Goal: Transaction & Acquisition: Obtain resource

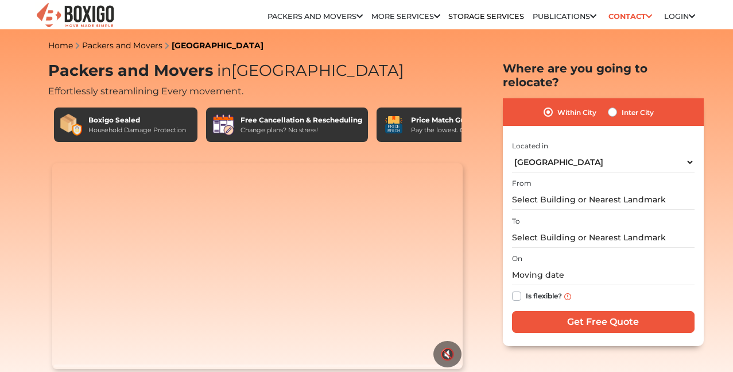
select select "[GEOGRAPHIC_DATA]"
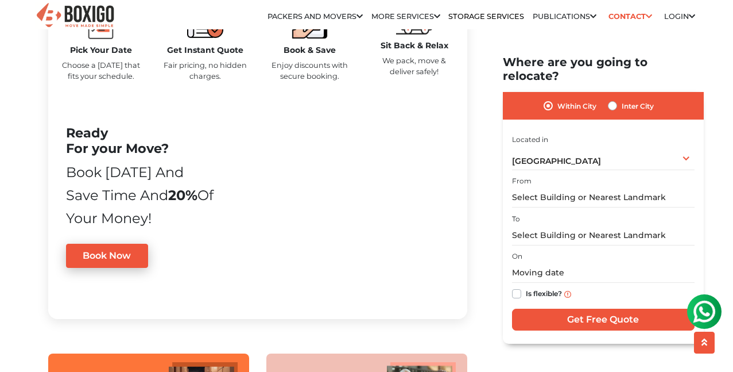
scroll to position [619, 0]
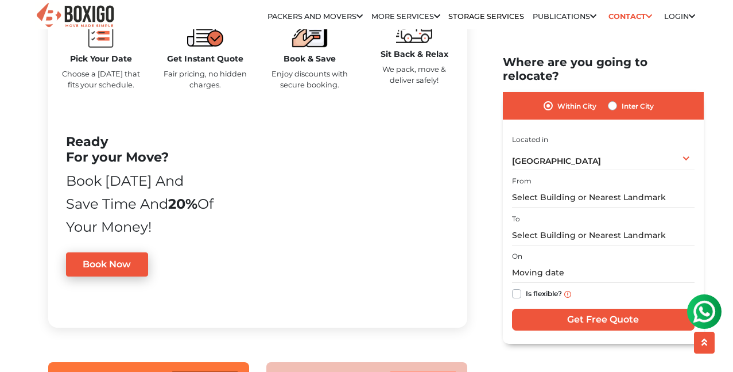
drag, startPoint x: 735, startPoint y: 60, endPoint x: 729, endPoint y: 69, distance: 11.6
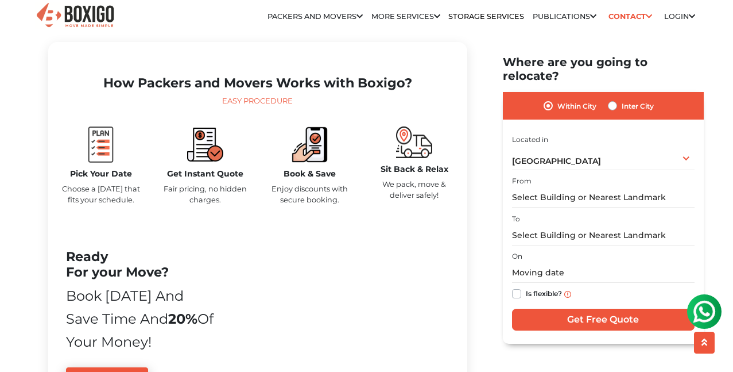
scroll to position [412, 0]
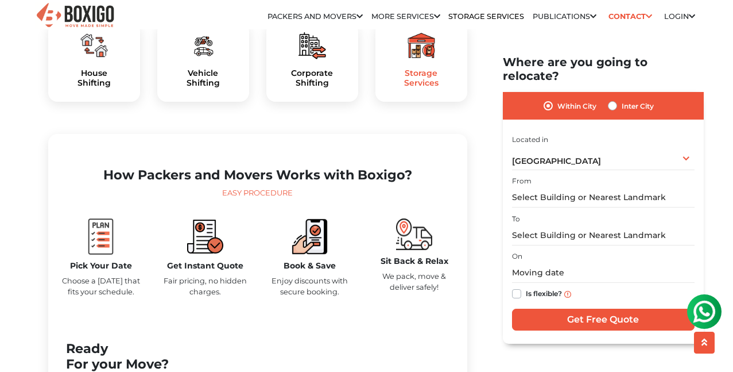
click at [422, 88] on h5 "Storage Services" at bounding box center [421, 78] width 73 height 20
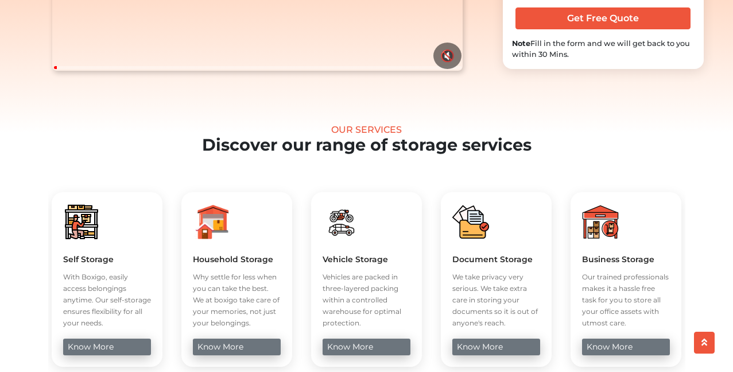
scroll to position [380, 0]
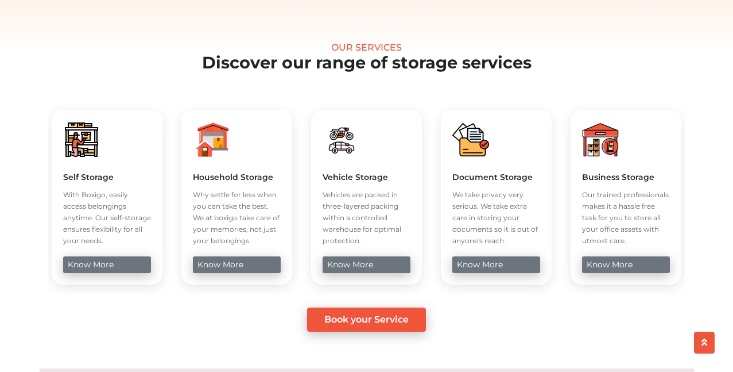
click at [82, 158] on img at bounding box center [81, 139] width 37 height 37
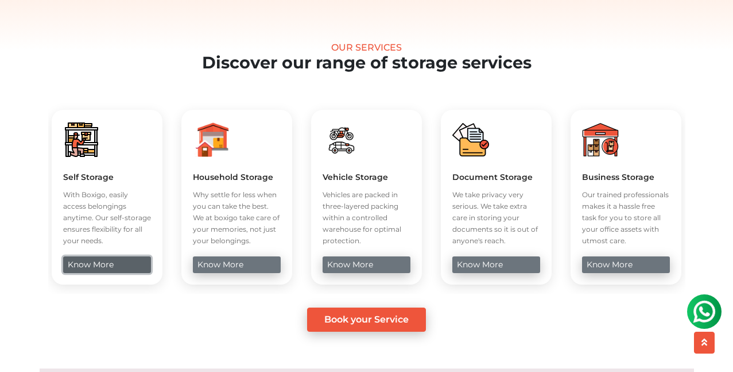
click at [90, 273] on link "know more" at bounding box center [107, 264] width 88 height 17
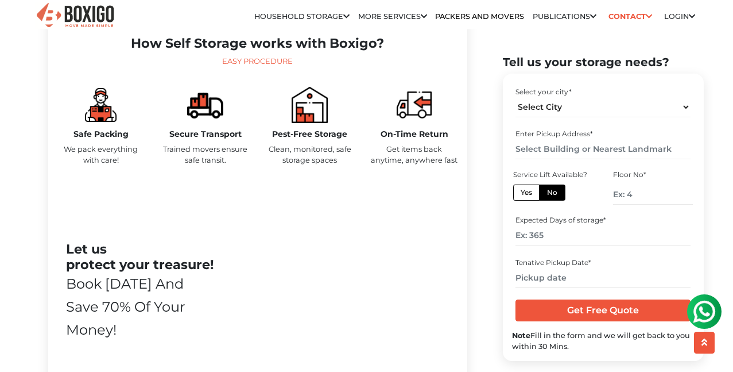
scroll to position [560, 0]
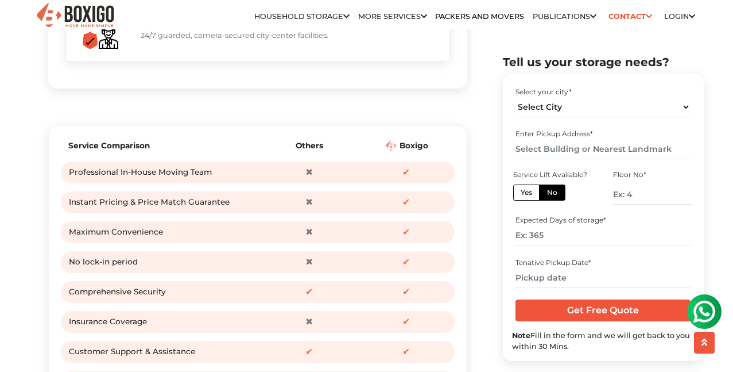
scroll to position [1438, 0]
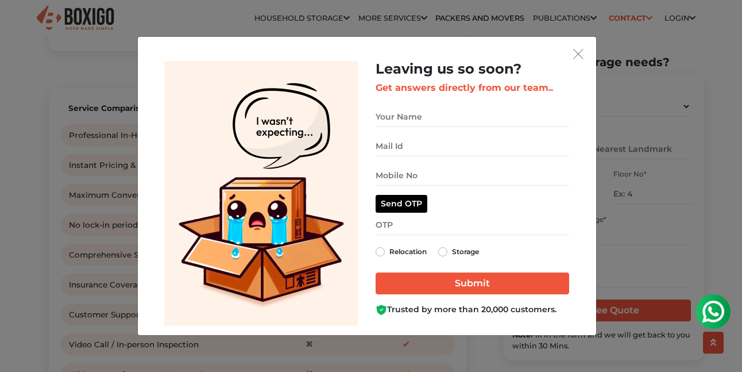
click at [580, 53] on img "get free quote dialog" at bounding box center [578, 54] width 10 height 10
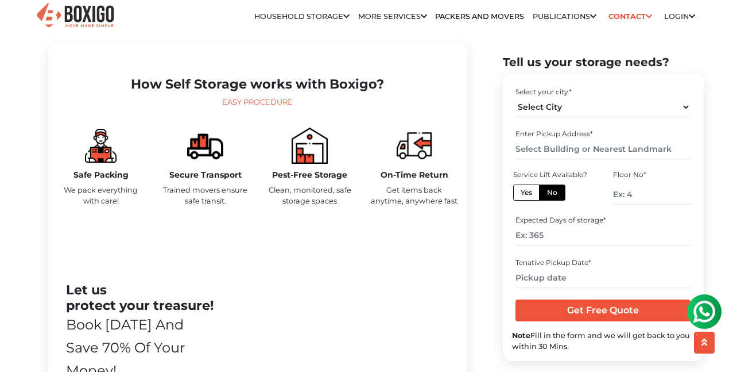
scroll to position [69, 0]
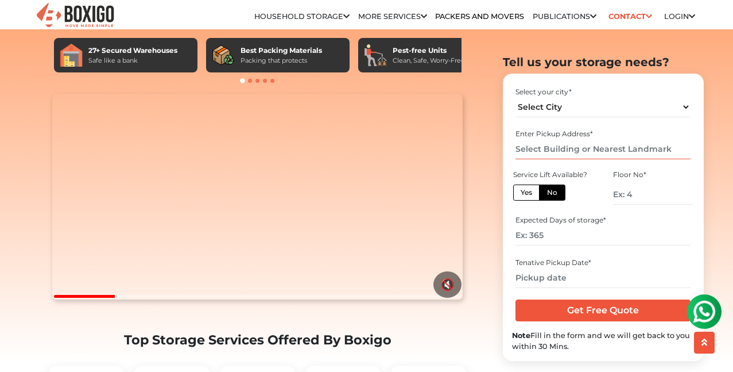
click at [640, 148] on input "text" at bounding box center [603, 149] width 175 height 20
drag, startPoint x: 675, startPoint y: 150, endPoint x: 537, endPoint y: 161, distance: 138.2
click at [537, 161] on div "Enter Pickup Address *" at bounding box center [603, 144] width 183 height 38
click at [690, 104] on select "Select City Bangalore Bengaluru Bhopal Bhubaneswar Chennai Coimbatore Cuttack D…" at bounding box center [603, 106] width 175 height 20
click at [552, 107] on select "Select City Bangalore Bengaluru Bhopal Bhubaneswar Chennai Coimbatore Cuttack D…" at bounding box center [603, 106] width 175 height 20
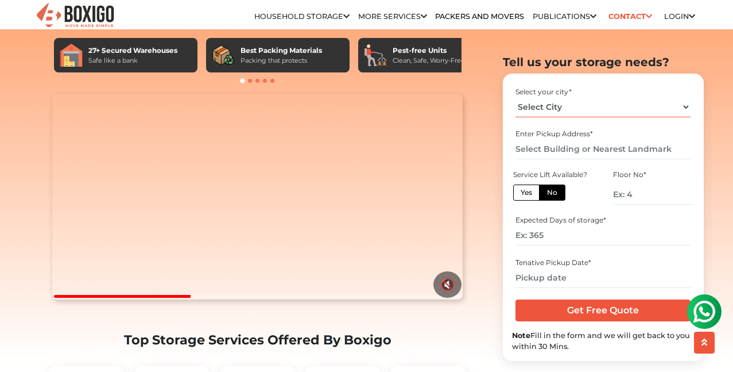
click at [590, 106] on select "Select City Bangalore Bengaluru Bhopal Bhubaneswar Chennai Coimbatore Cuttack D…" at bounding box center [603, 106] width 175 height 20
